Goal: Navigation & Orientation: Find specific page/section

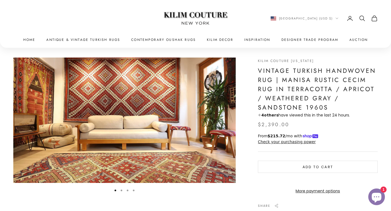
scroll to position [15, 0]
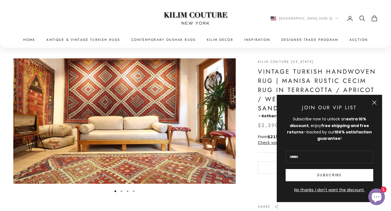
click at [374, 101] on button "Close" at bounding box center [374, 102] width 4 height 4
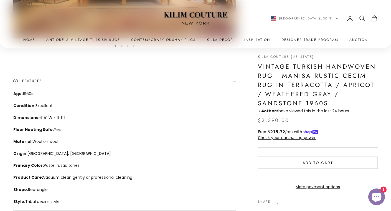
scroll to position [0, 0]
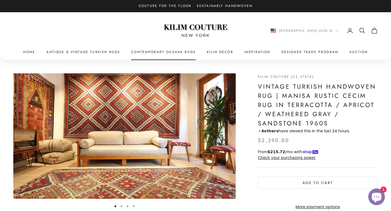
click at [158, 52] on link "Contemporary Oushak Rugs" at bounding box center [163, 52] width 65 height 6
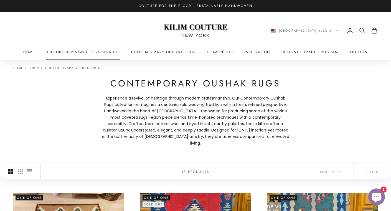
click at [92, 51] on link "Antique & Vintage Turkish Rugs" at bounding box center [83, 52] width 74 height 6
